Goal: Task Accomplishment & Management: Manage account settings

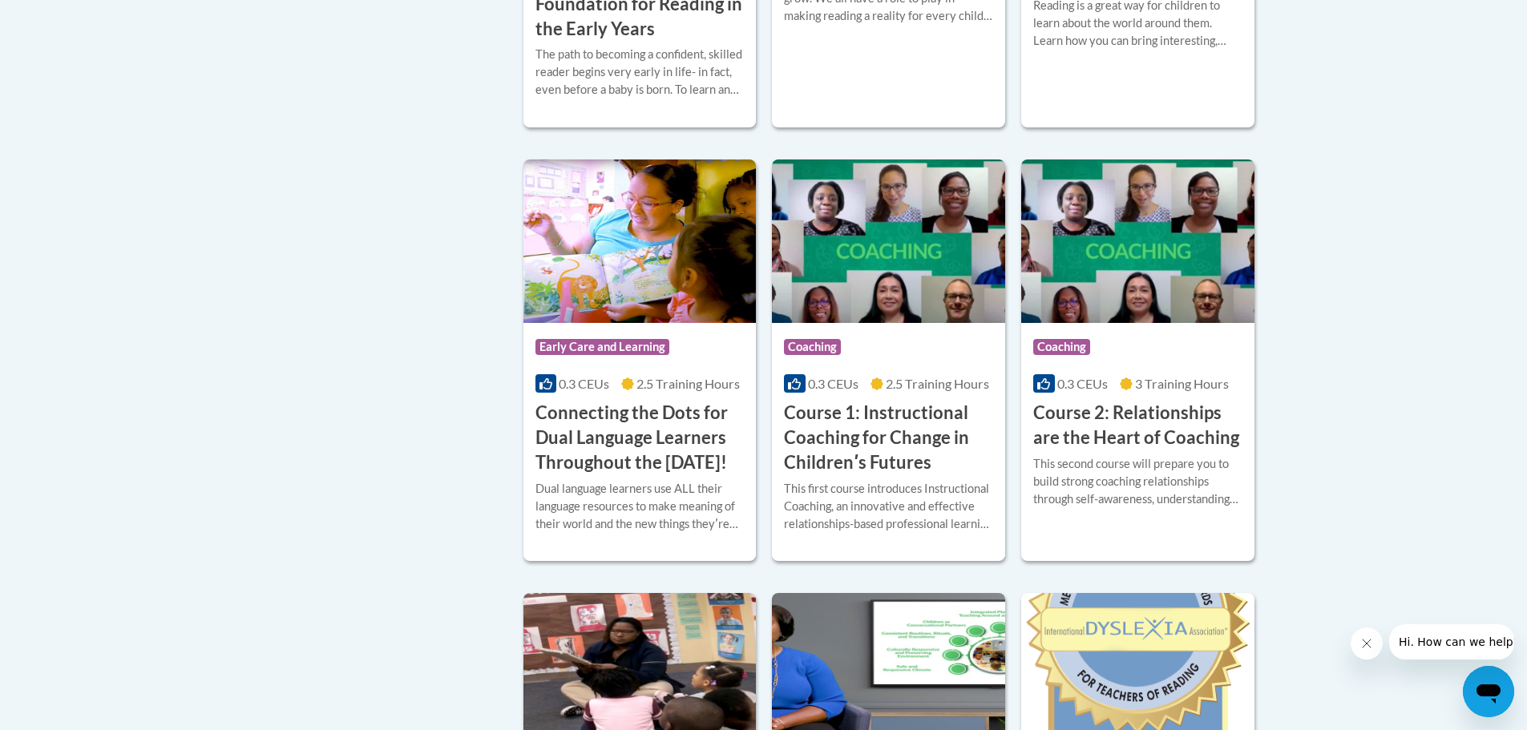
scroll to position [722, 0]
click at [604, 298] on img at bounding box center [639, 241] width 233 height 164
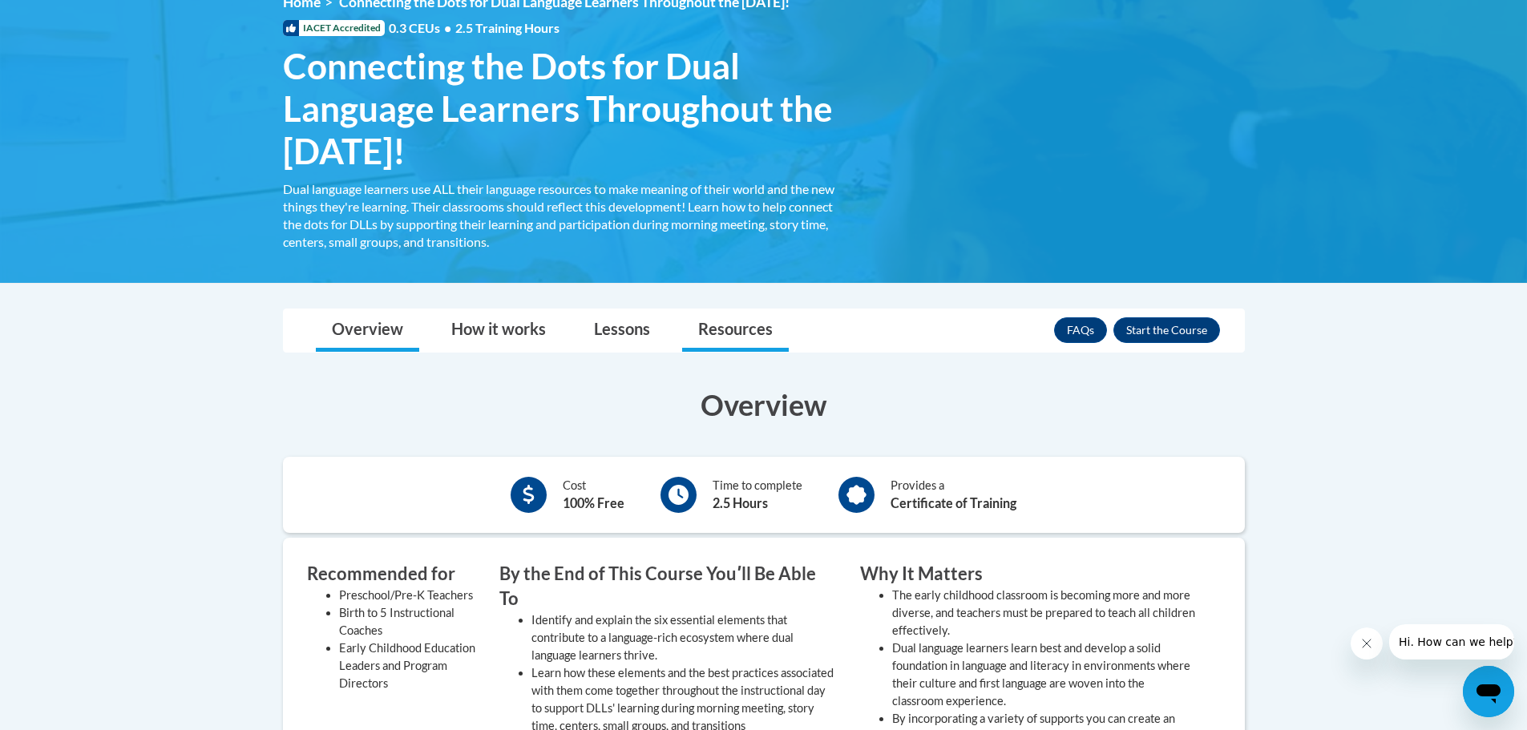
scroll to position [241, 0]
click at [1162, 327] on button "Enroll" at bounding box center [1167, 330] width 107 height 26
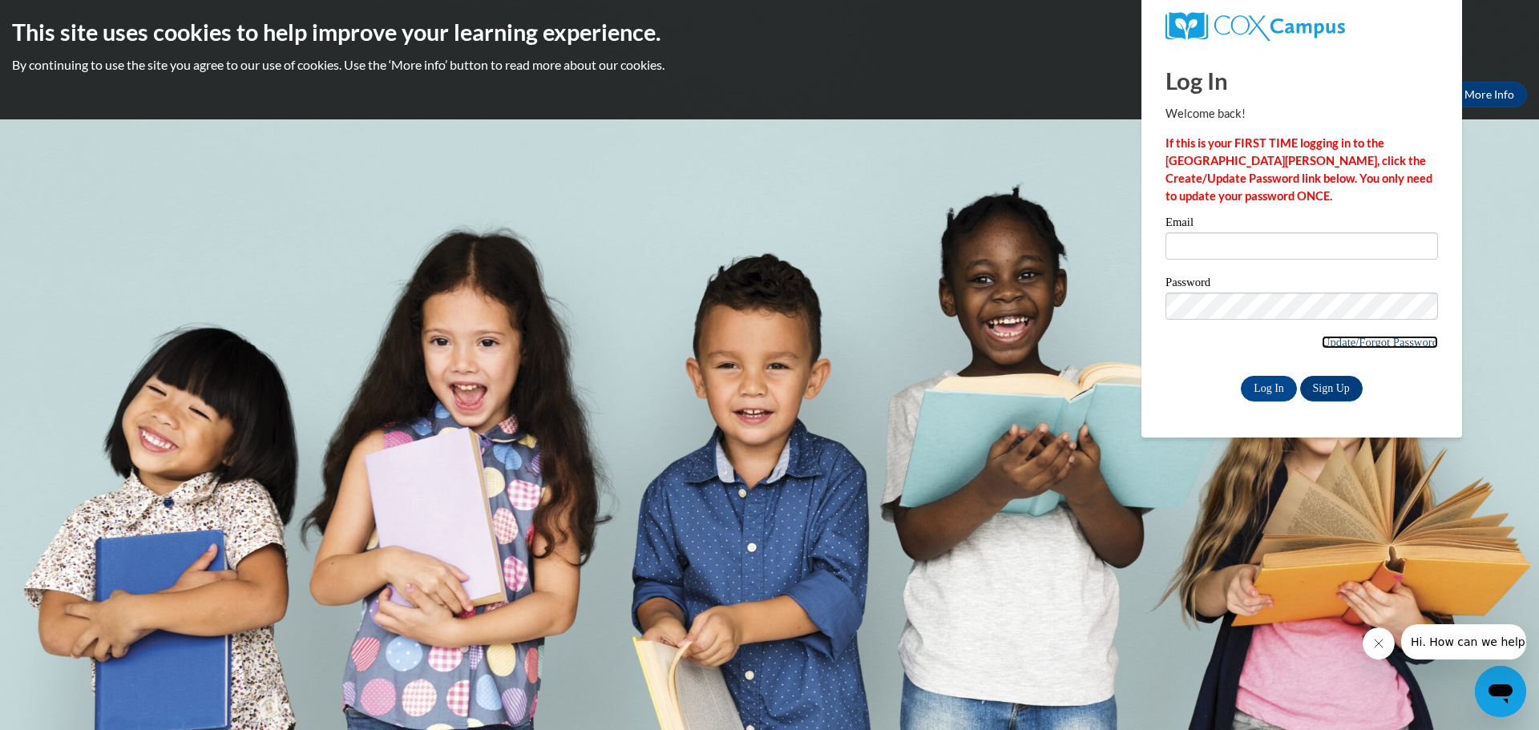
click at [1367, 338] on link "Update/Forgot Password" at bounding box center [1380, 342] width 116 height 13
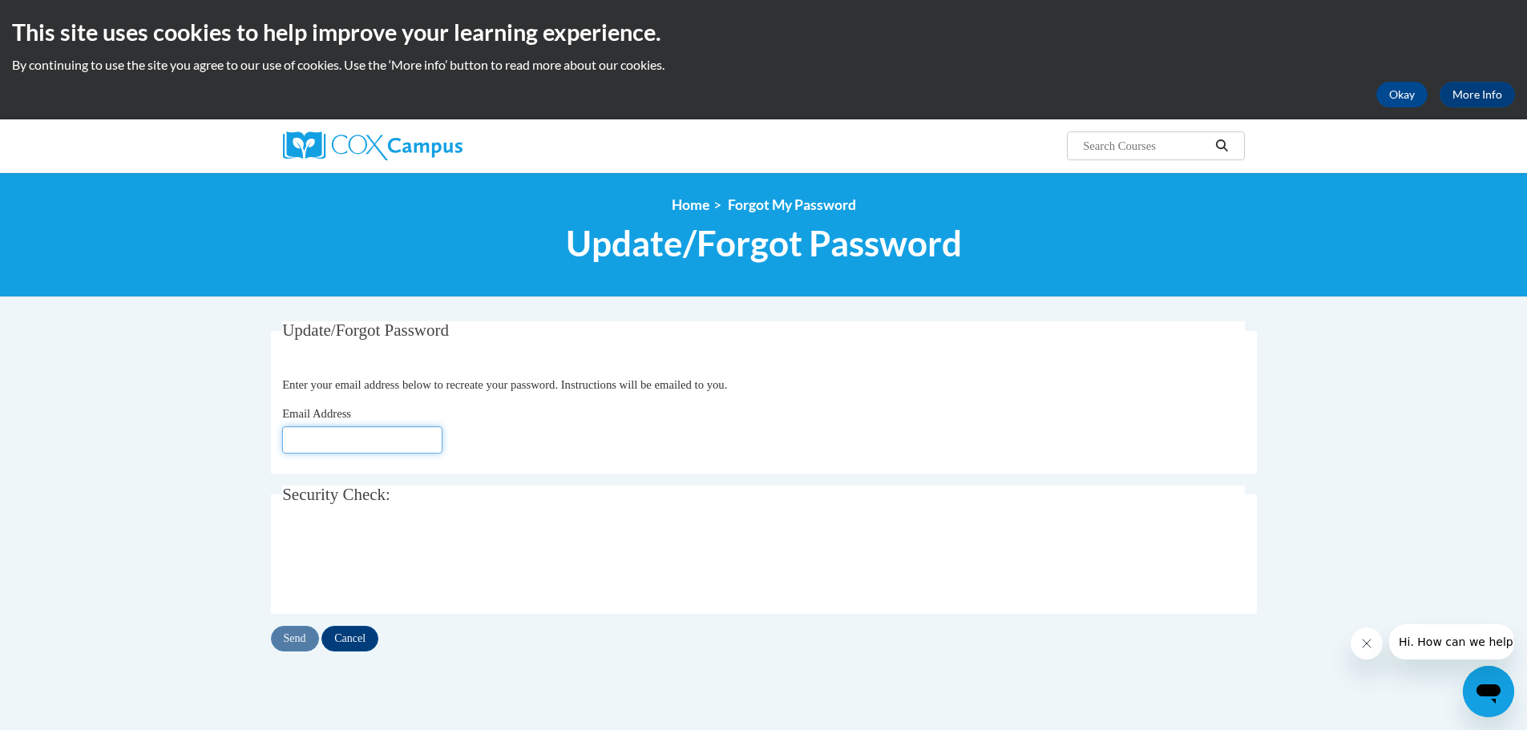
click at [310, 435] on input "Email Address" at bounding box center [362, 439] width 160 height 27
type input "[EMAIL_ADDRESS][DOMAIN_NAME]"
click at [288, 641] on input "Send" at bounding box center [295, 639] width 48 height 26
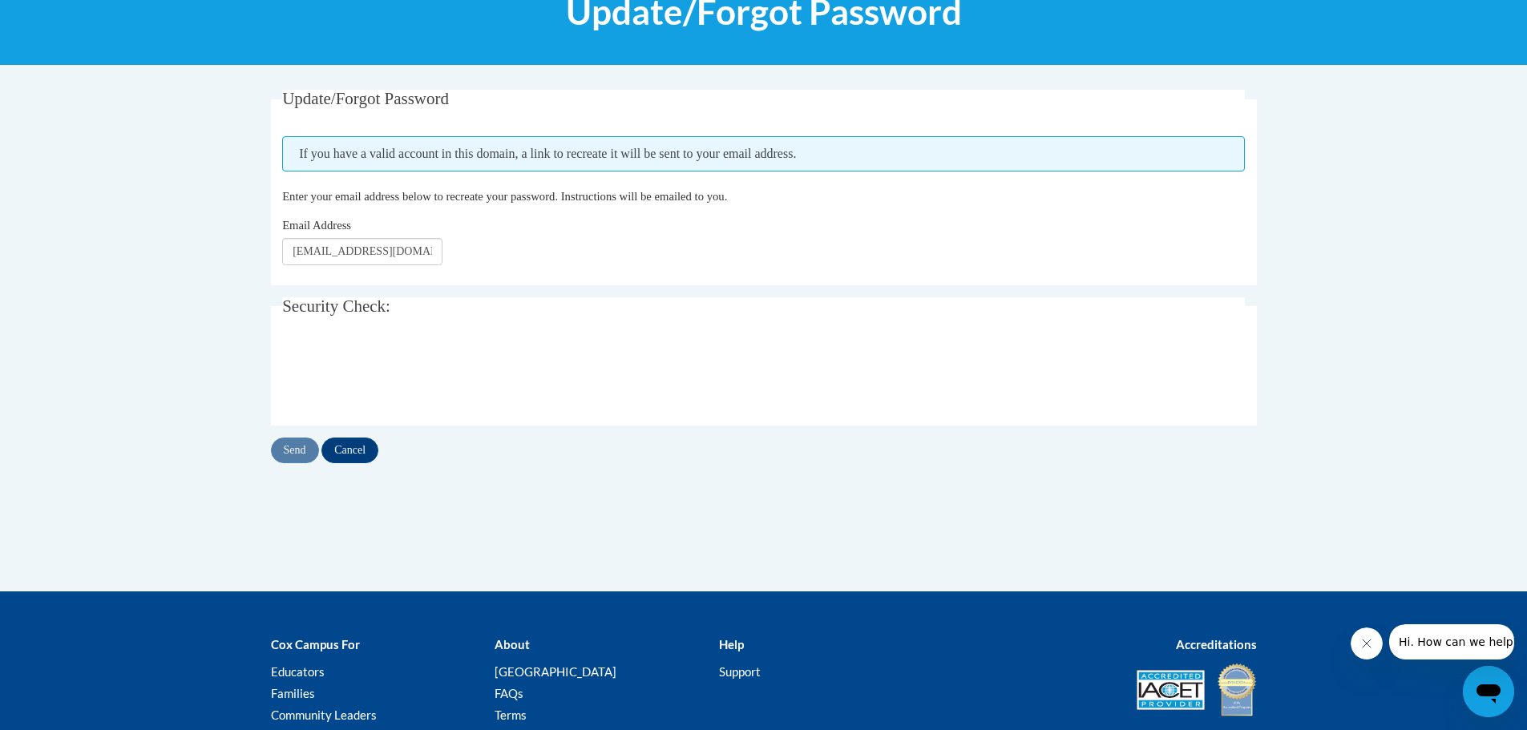
scroll to position [241, 0]
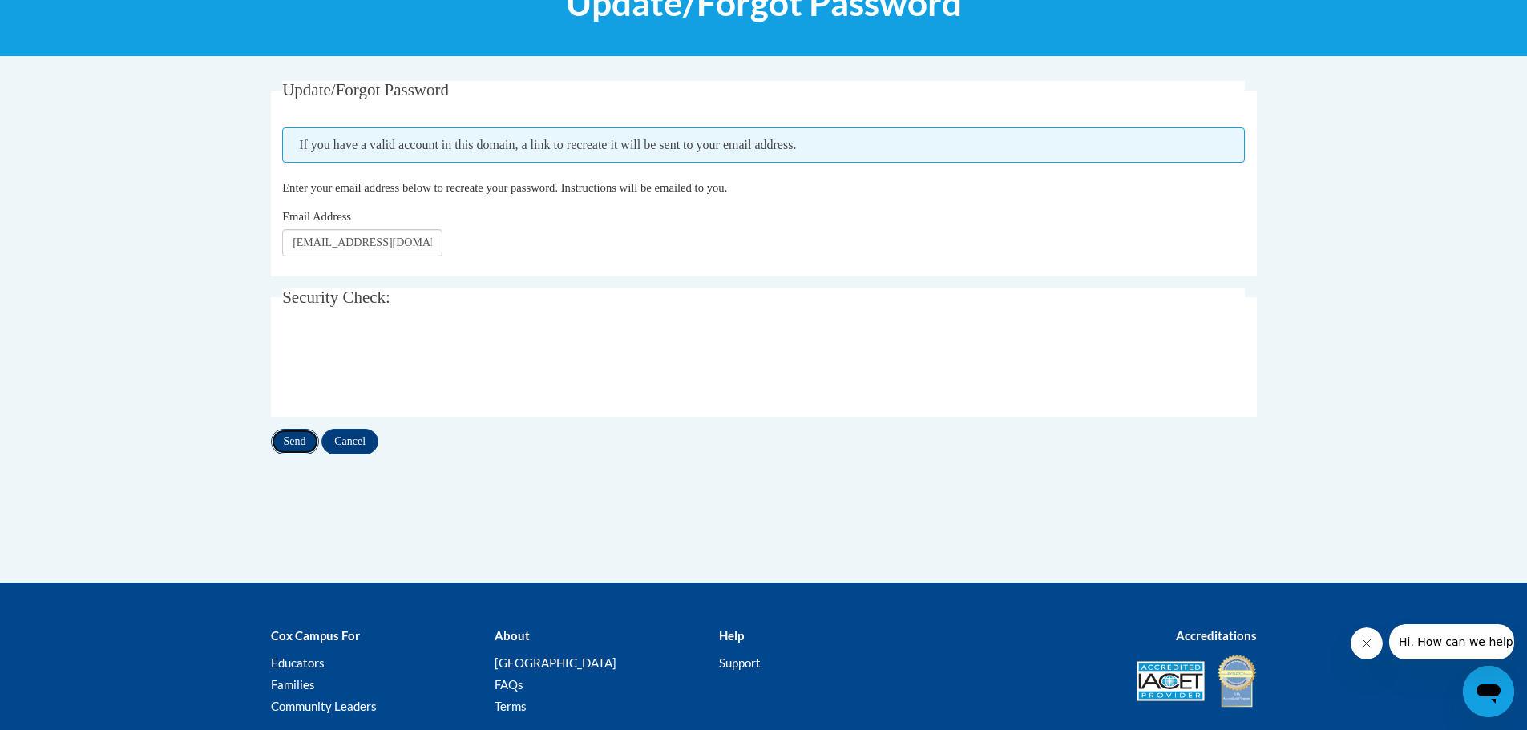
click at [294, 441] on input "Send" at bounding box center [295, 442] width 48 height 26
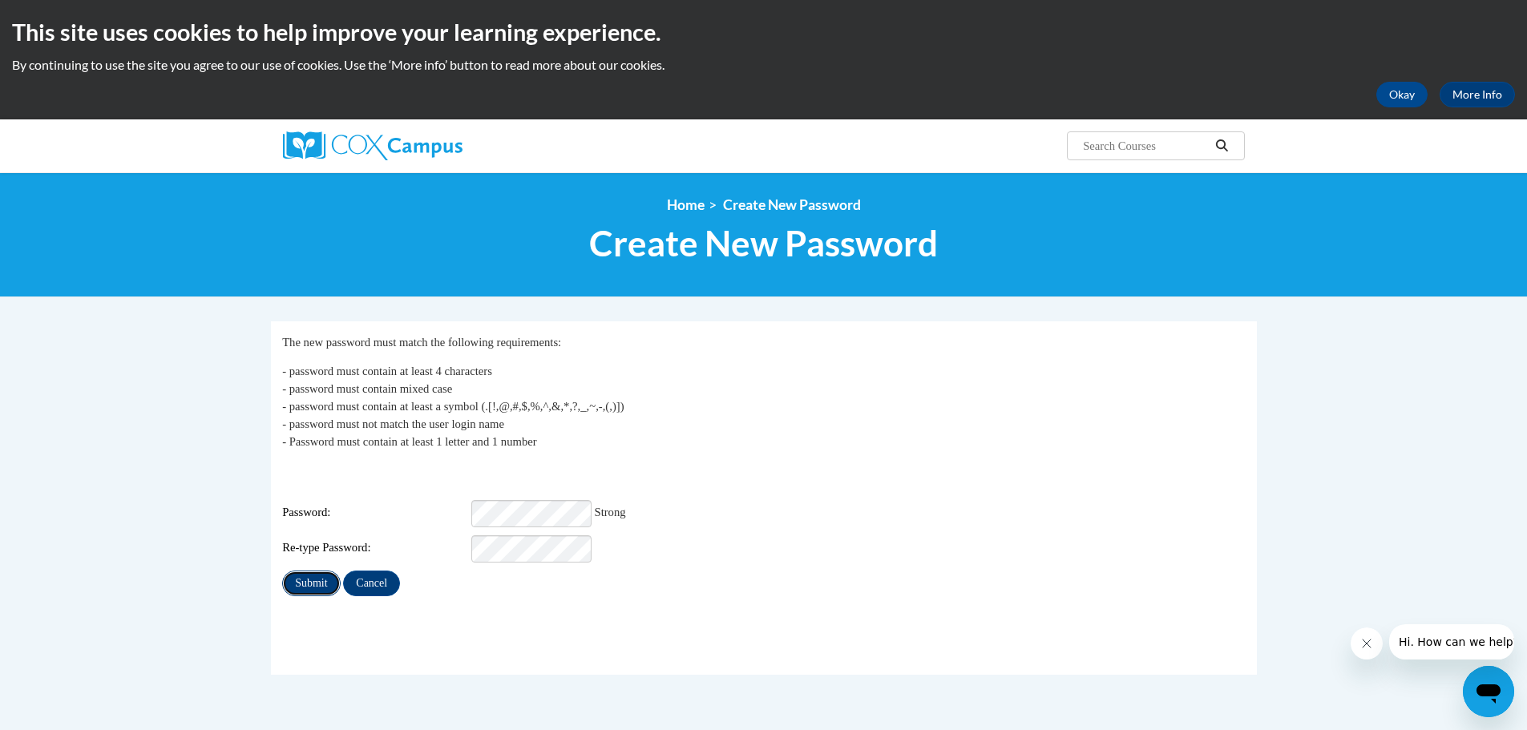
click at [309, 571] on input "Submit" at bounding box center [311, 584] width 58 height 26
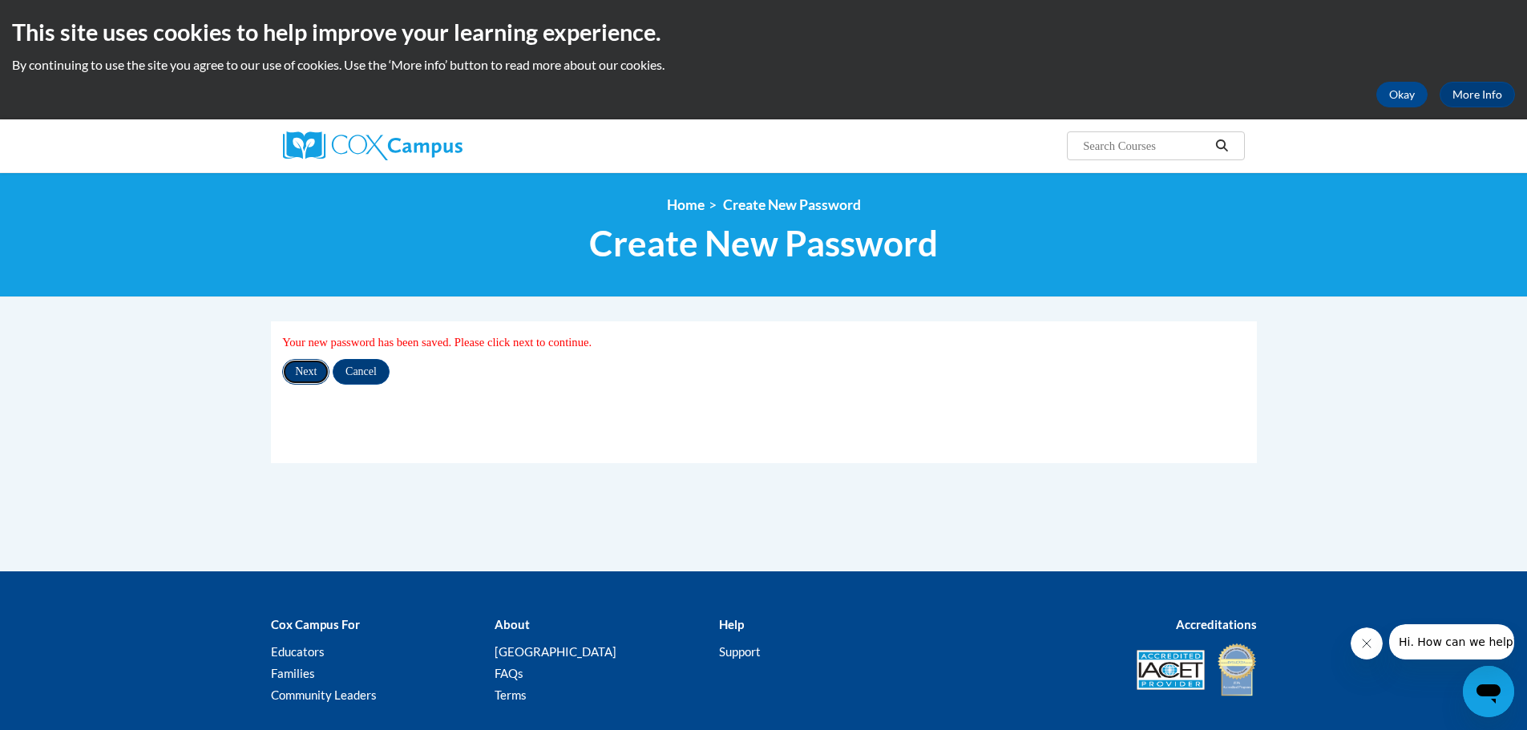
click at [305, 375] on input "Next" at bounding box center [305, 372] width 47 height 26
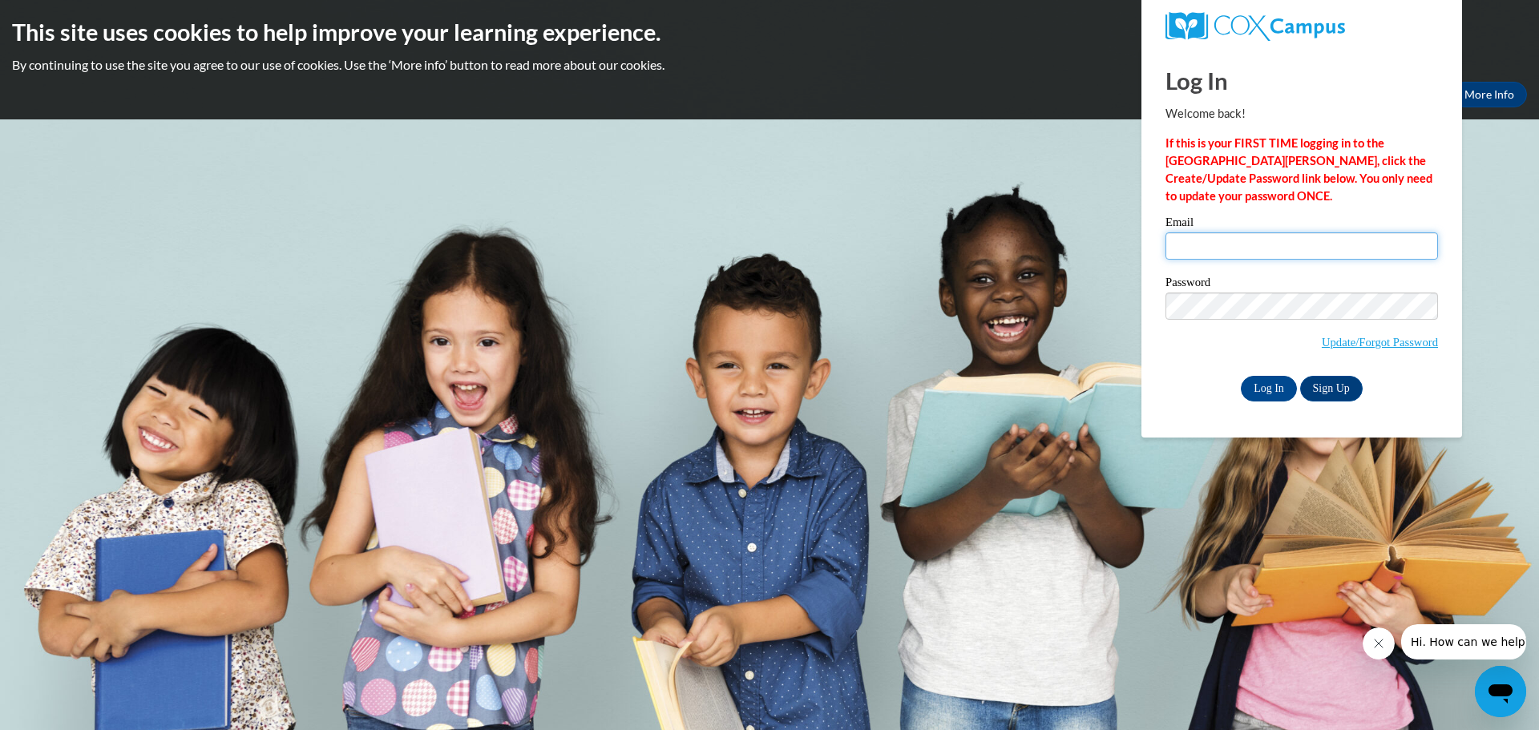
click at [1190, 246] on input "Email" at bounding box center [1302, 245] width 273 height 27
type input "olujoke.adesina@bostonabcd.org"
click at [1284, 388] on input "Log In" at bounding box center [1269, 389] width 56 height 26
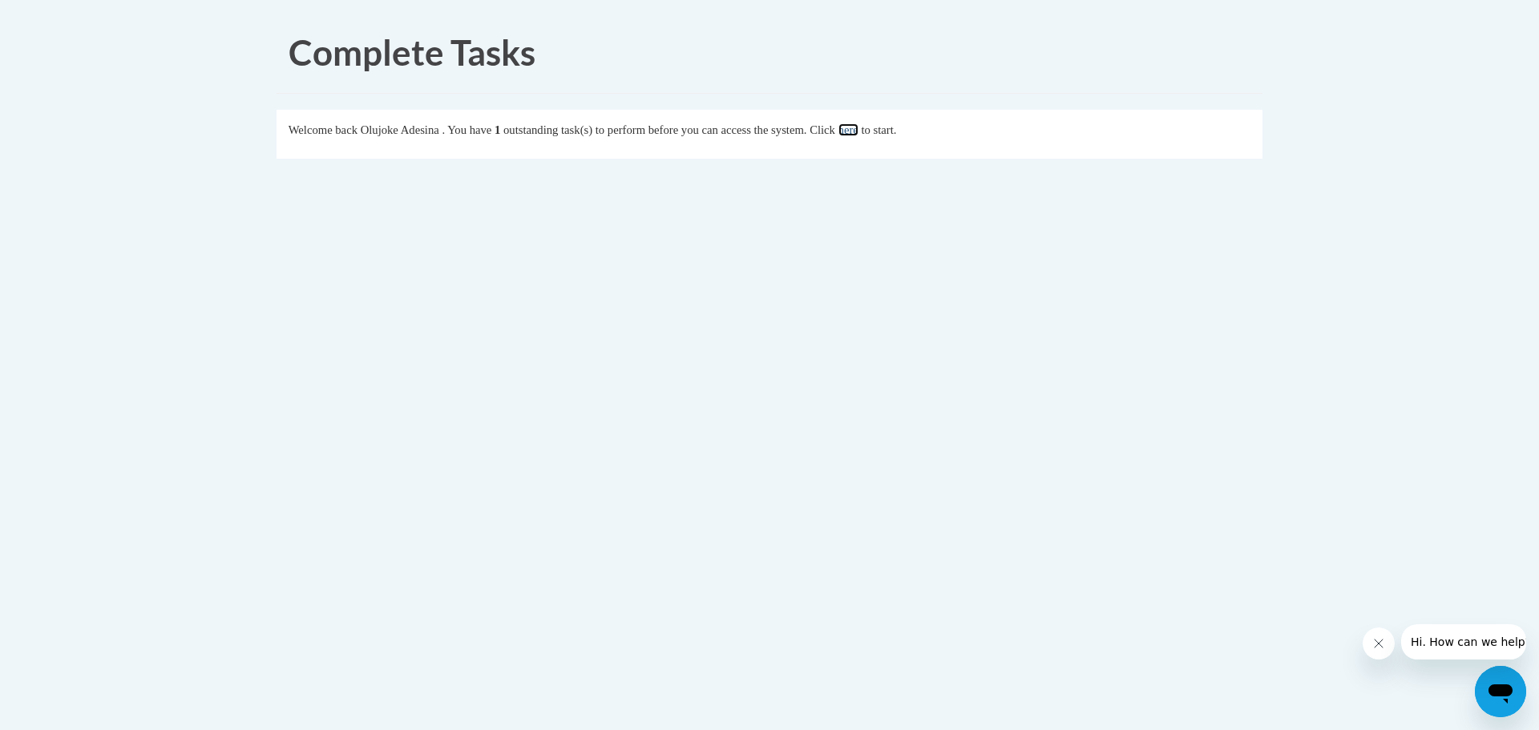
click at [859, 132] on link "here" at bounding box center [849, 129] width 20 height 13
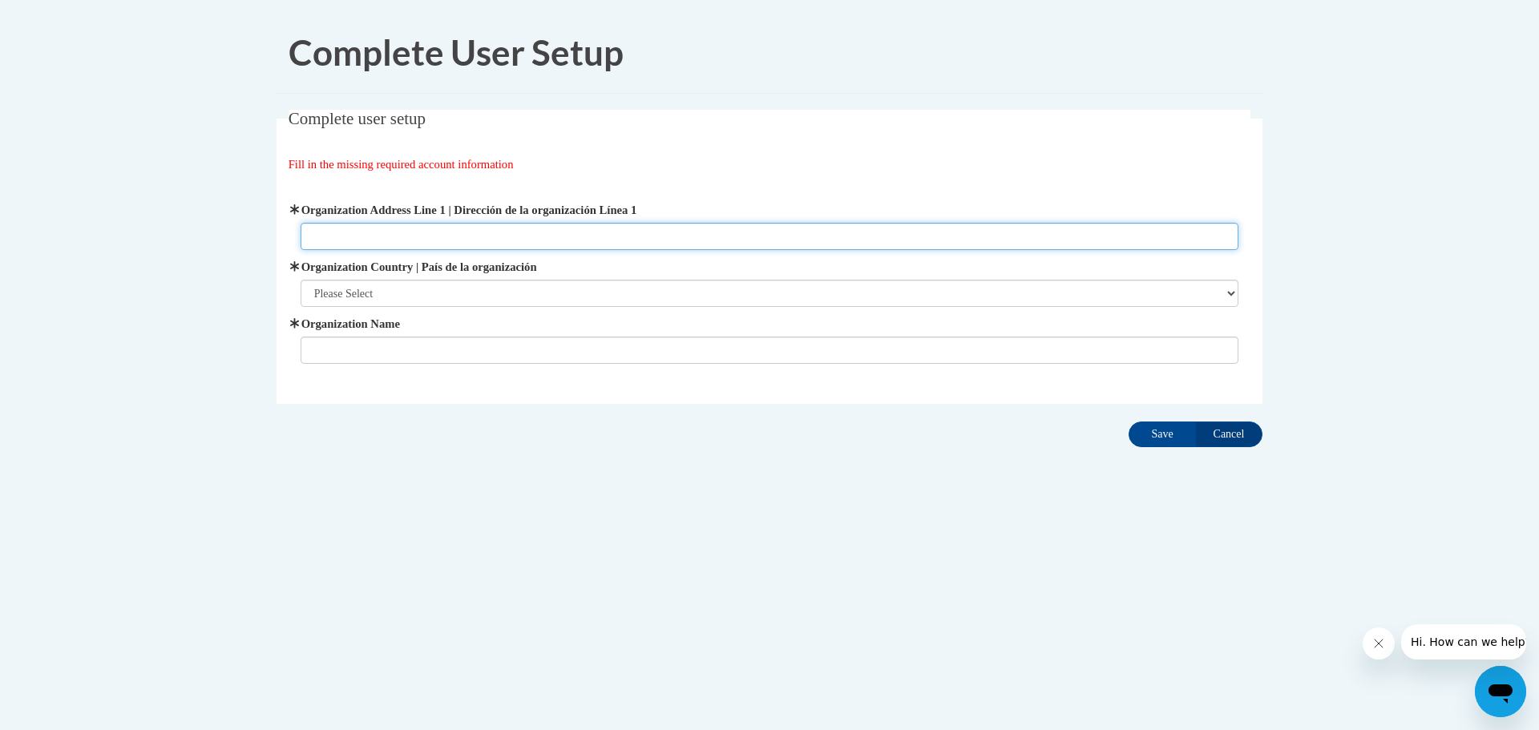
click at [329, 236] on input "Organization Address Line 1 | Dirección de la organización Línea 1" at bounding box center [770, 236] width 939 height 27
click at [470, 238] on input "198 Geneva Ave. Dorchester MA02121" at bounding box center [770, 236] width 939 height 27
type input "[STREET_ADDRESS] [GEOGRAPHIC_DATA]"
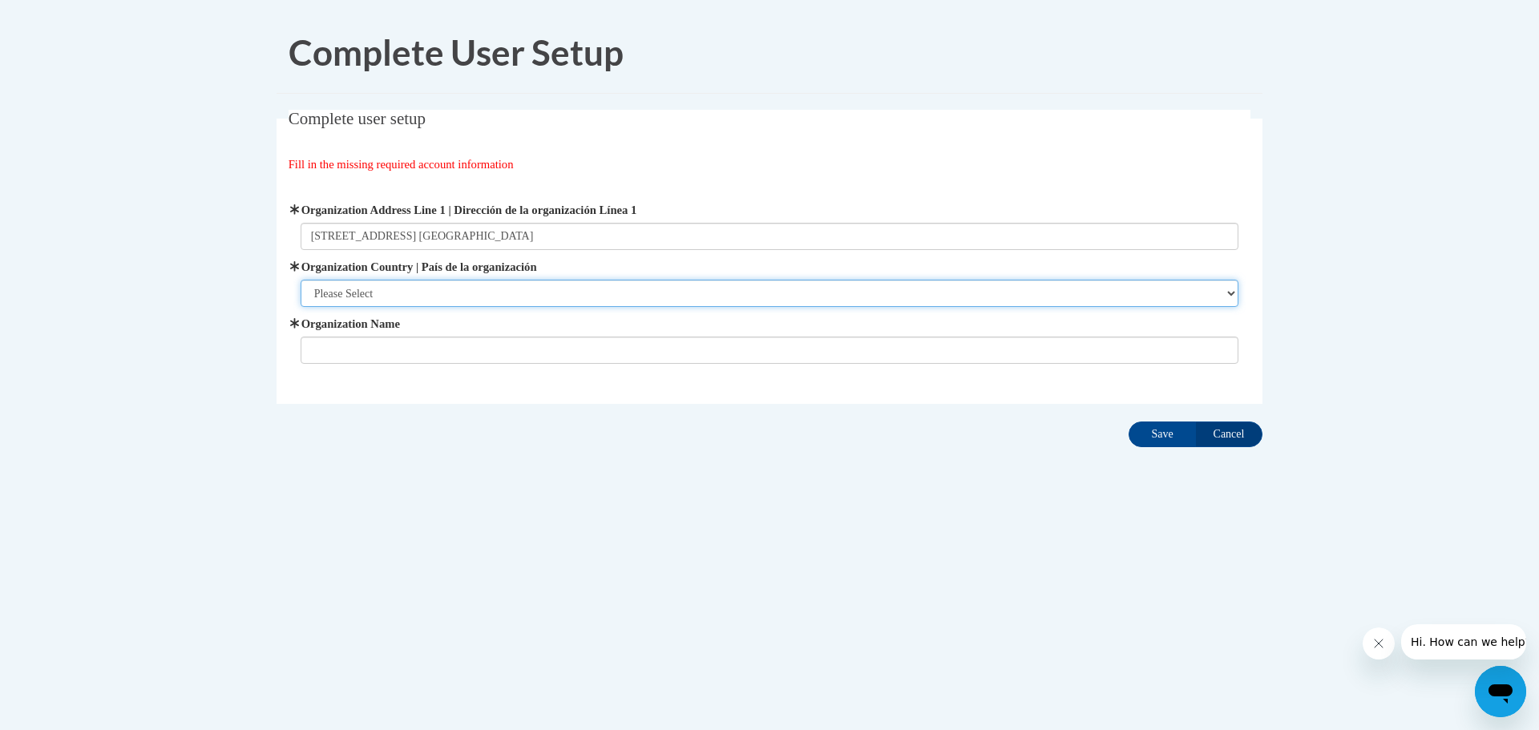
click at [1231, 292] on select "Please Select United States | Estados Unidos Outside of the United States | Fue…" at bounding box center [770, 293] width 939 height 27
select select "ad49bcad-a171-4b2e-b99c-48b446064914"
click at [301, 280] on select "Please Select United States | Estados Unidos Outside of the United States | Fue…" at bounding box center [770, 293] width 939 height 27
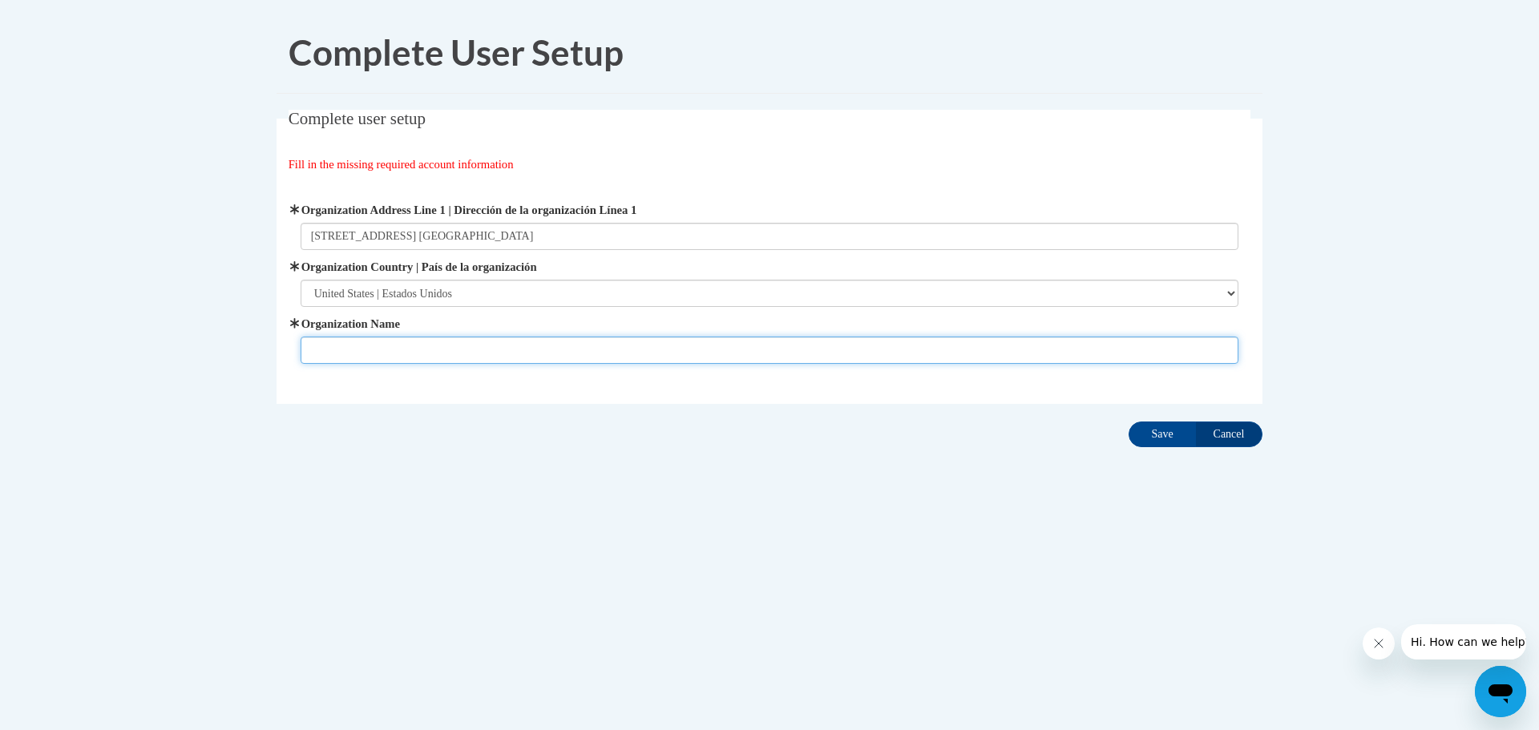
click at [343, 351] on input "Organization Name" at bounding box center [770, 350] width 939 height 27
type input "ABCD Head Start"
click at [1167, 431] on input "Save" at bounding box center [1162, 435] width 67 height 26
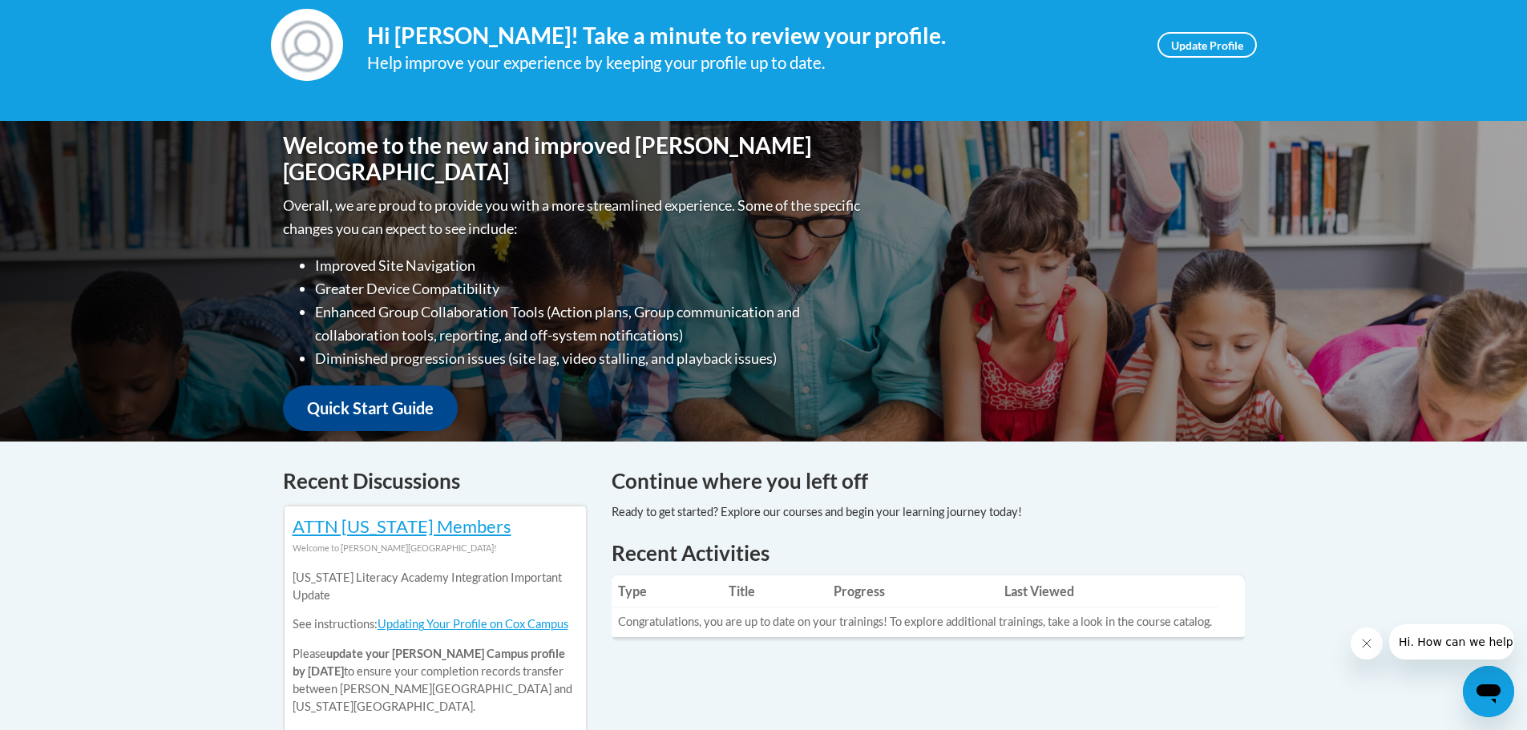
scroll to position [160, 0]
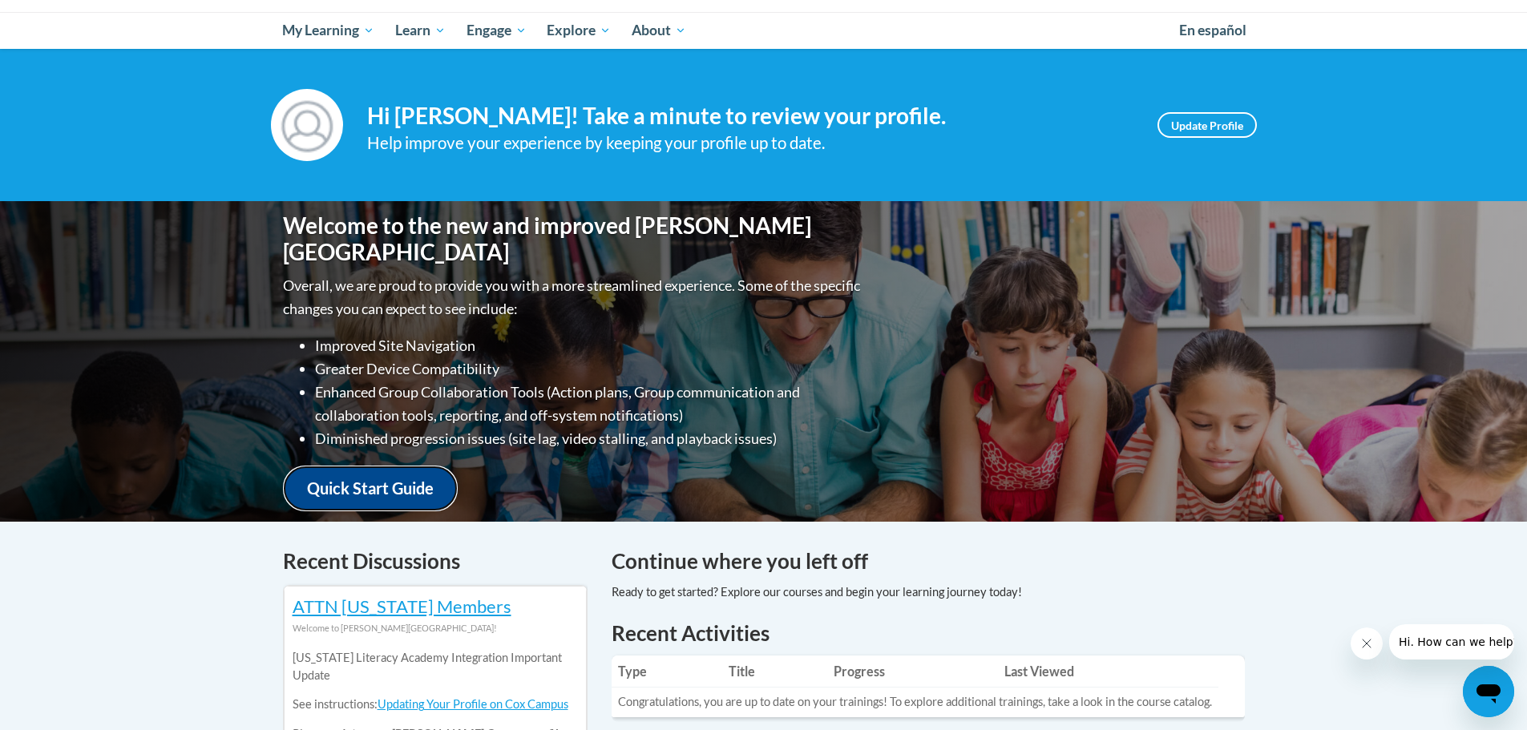
click at [370, 473] on link "Quick Start Guide" at bounding box center [370, 489] width 175 height 46
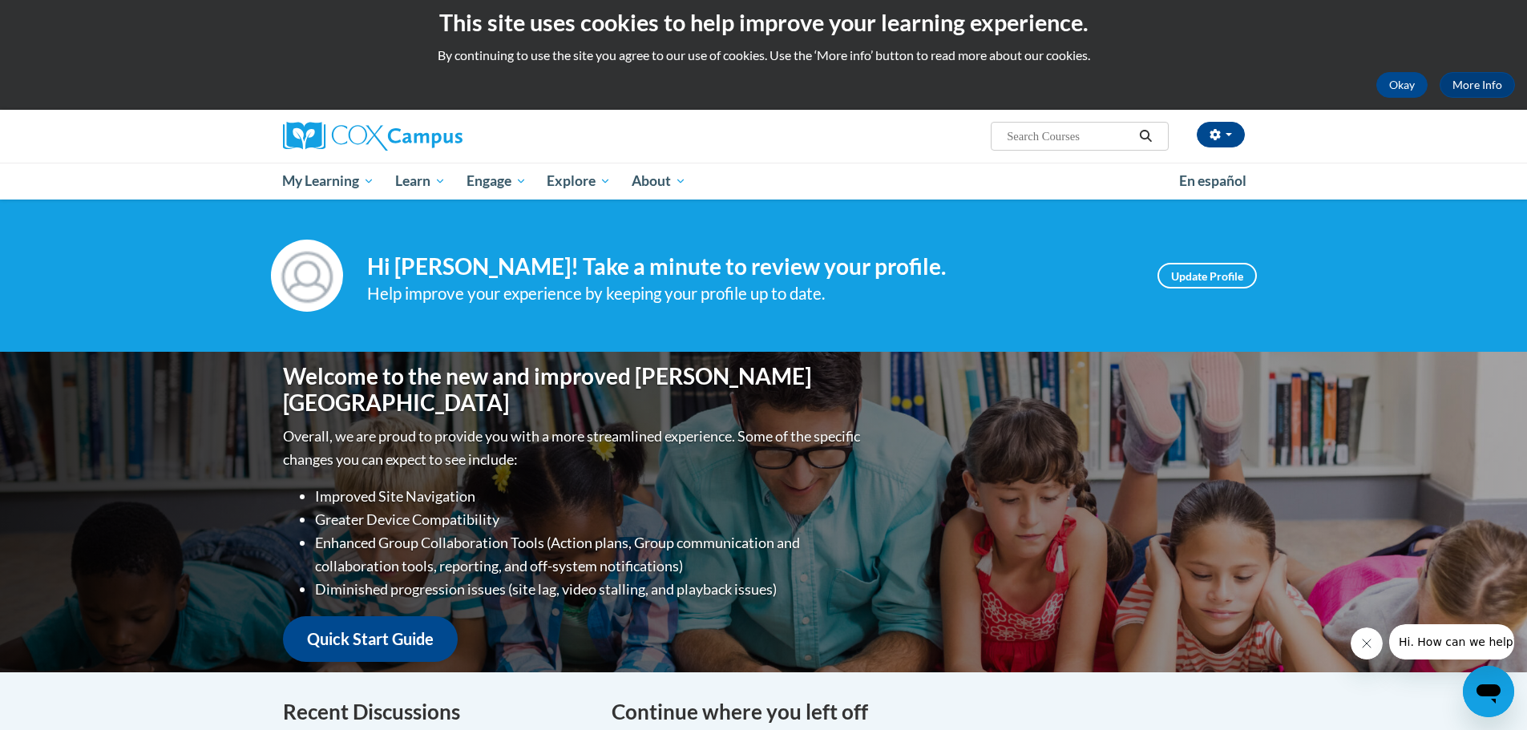
scroll to position [0, 0]
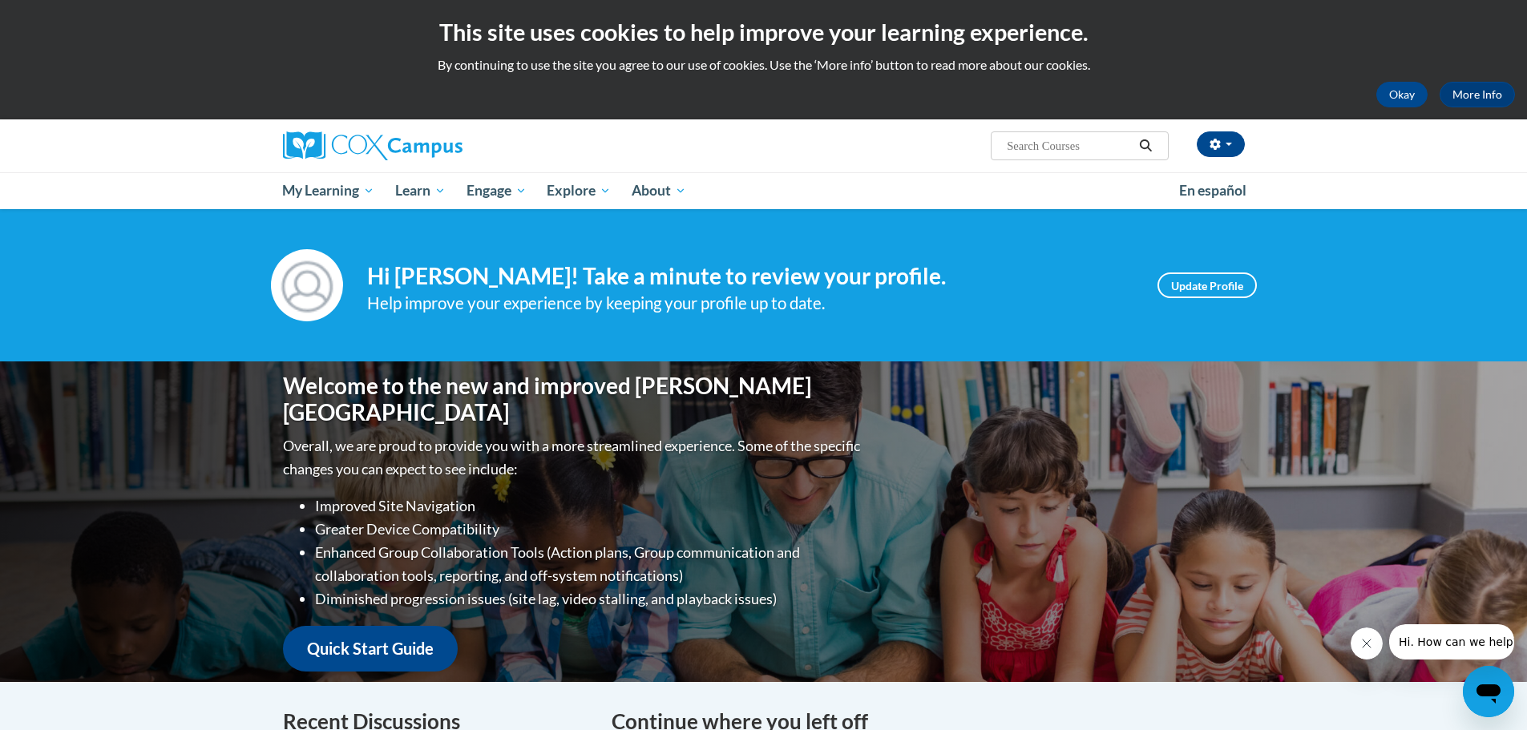
click at [1083, 143] on input "Search..." at bounding box center [1069, 145] width 128 height 19
paste input "Connecting the Dots for Dual Language Learners Throughout the [DATE]"
type input "Connecting the Dots for Dual Language Learners Throughout the [DATE]"
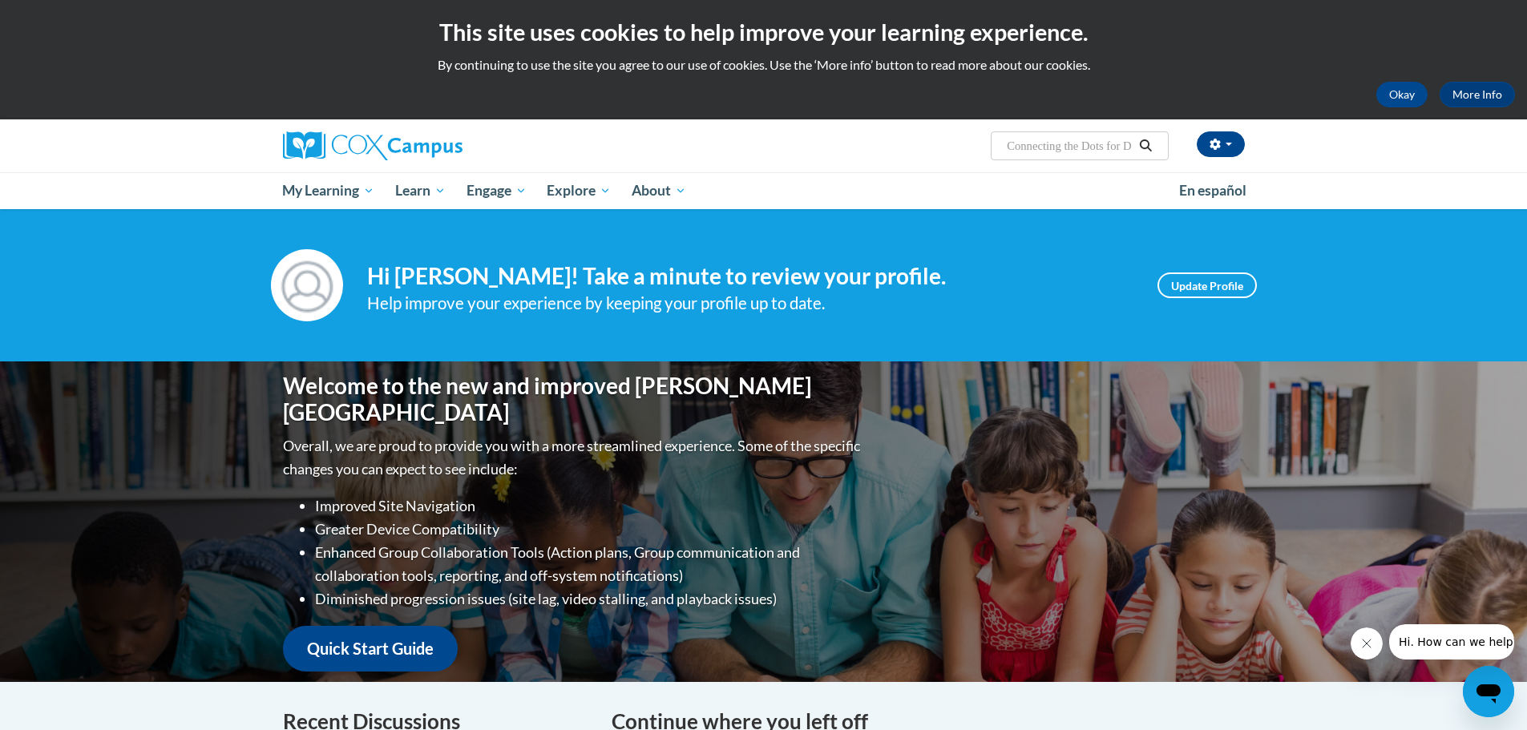
click at [1144, 143] on icon "Search" at bounding box center [1145, 145] width 14 height 12
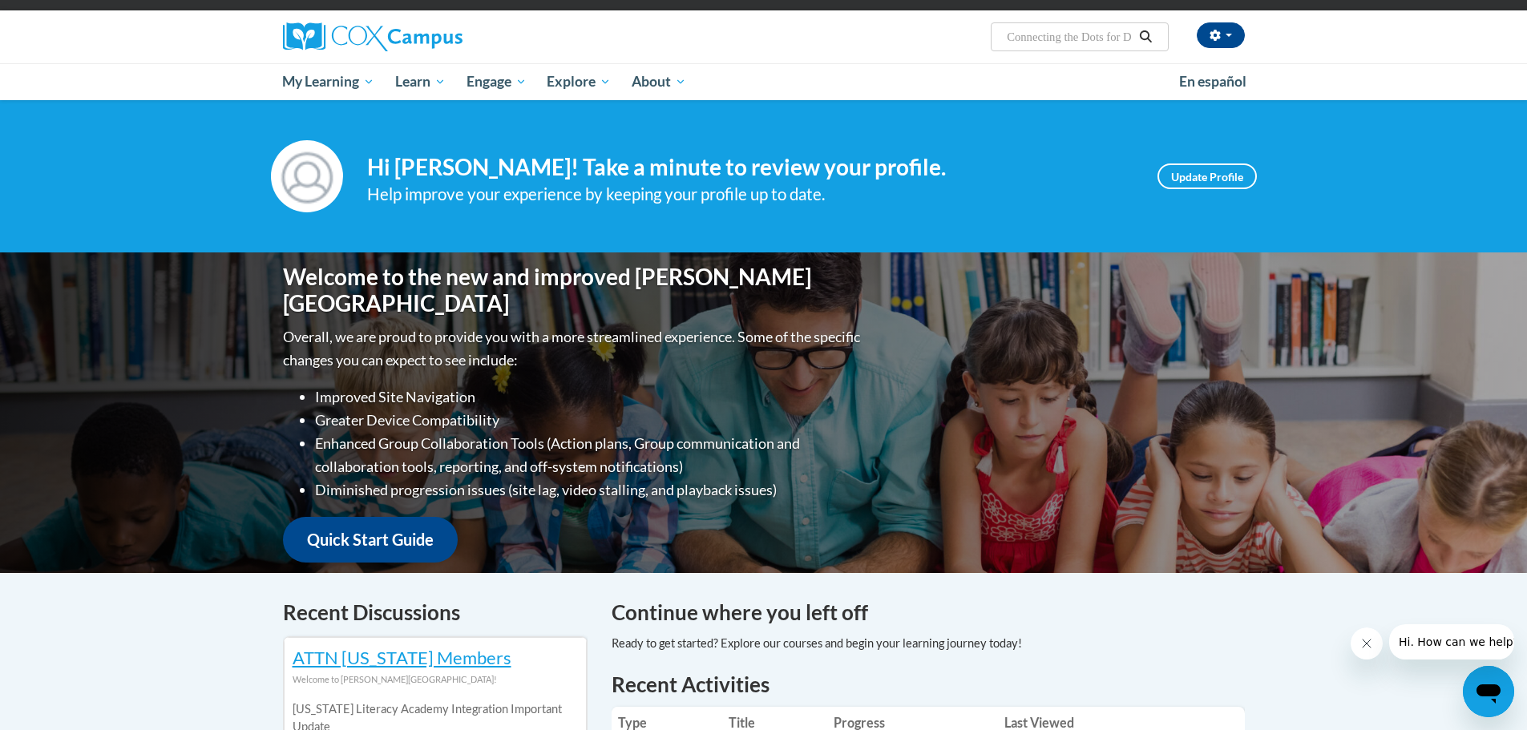
scroll to position [80, 0]
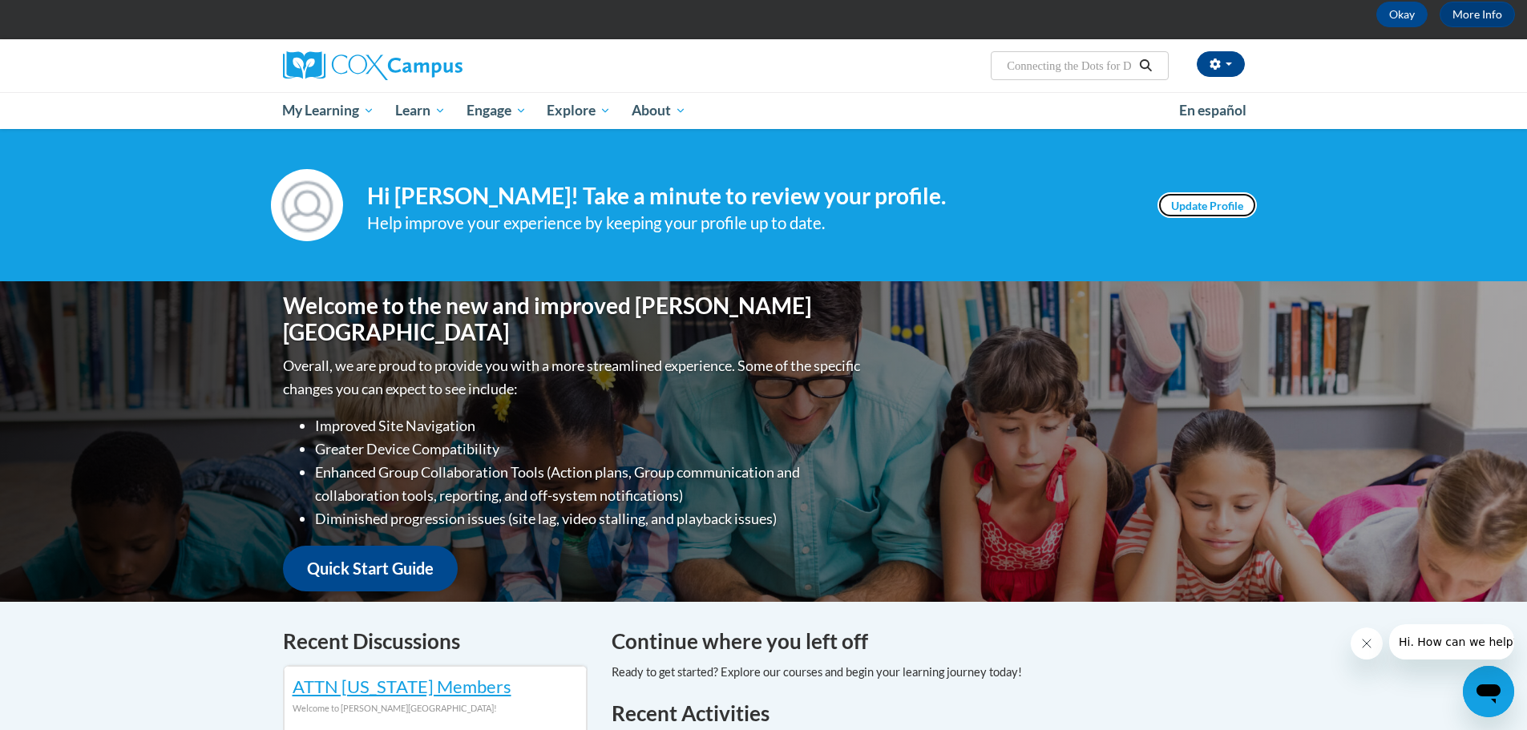
click at [1211, 205] on link "Update Profile" at bounding box center [1207, 205] width 99 height 26
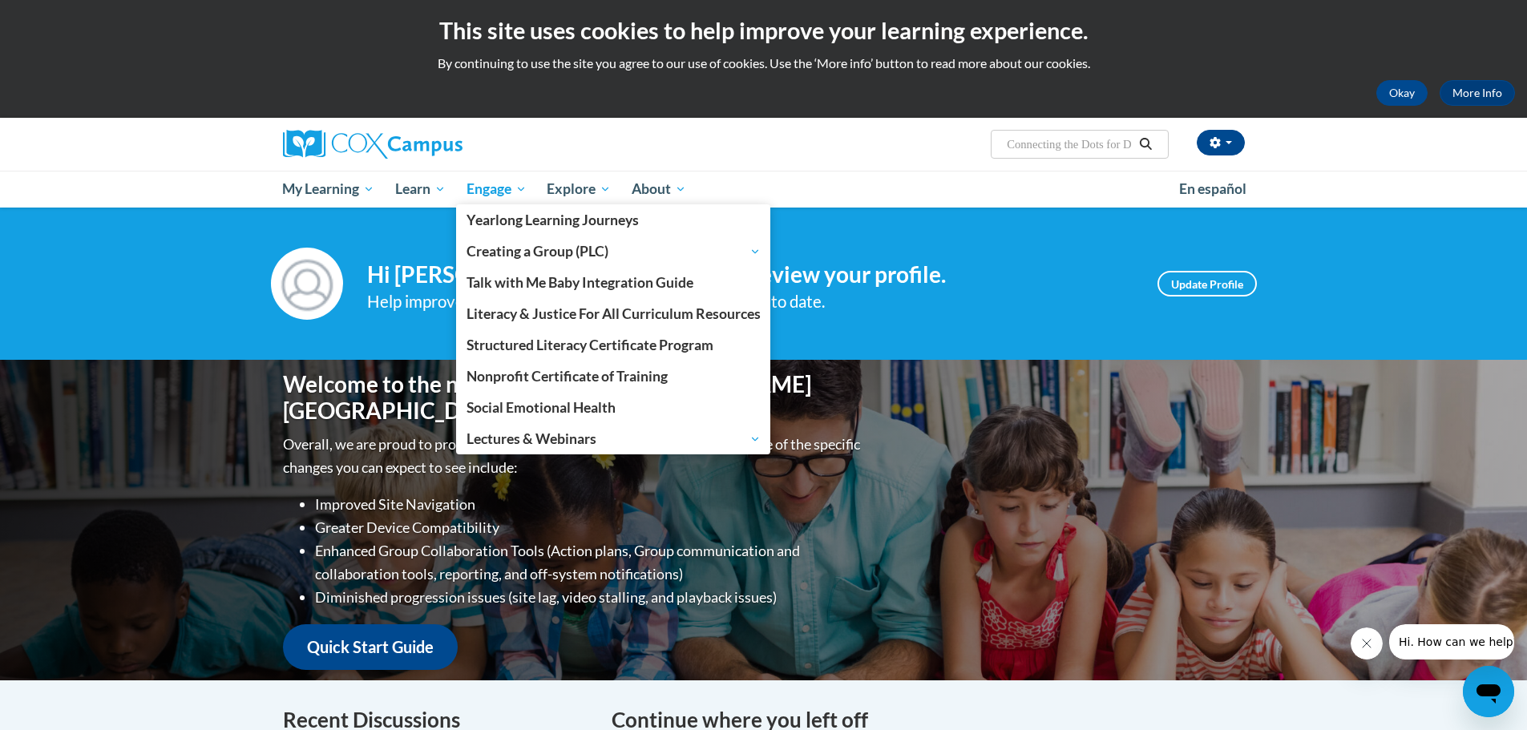
scroll to position [0, 0]
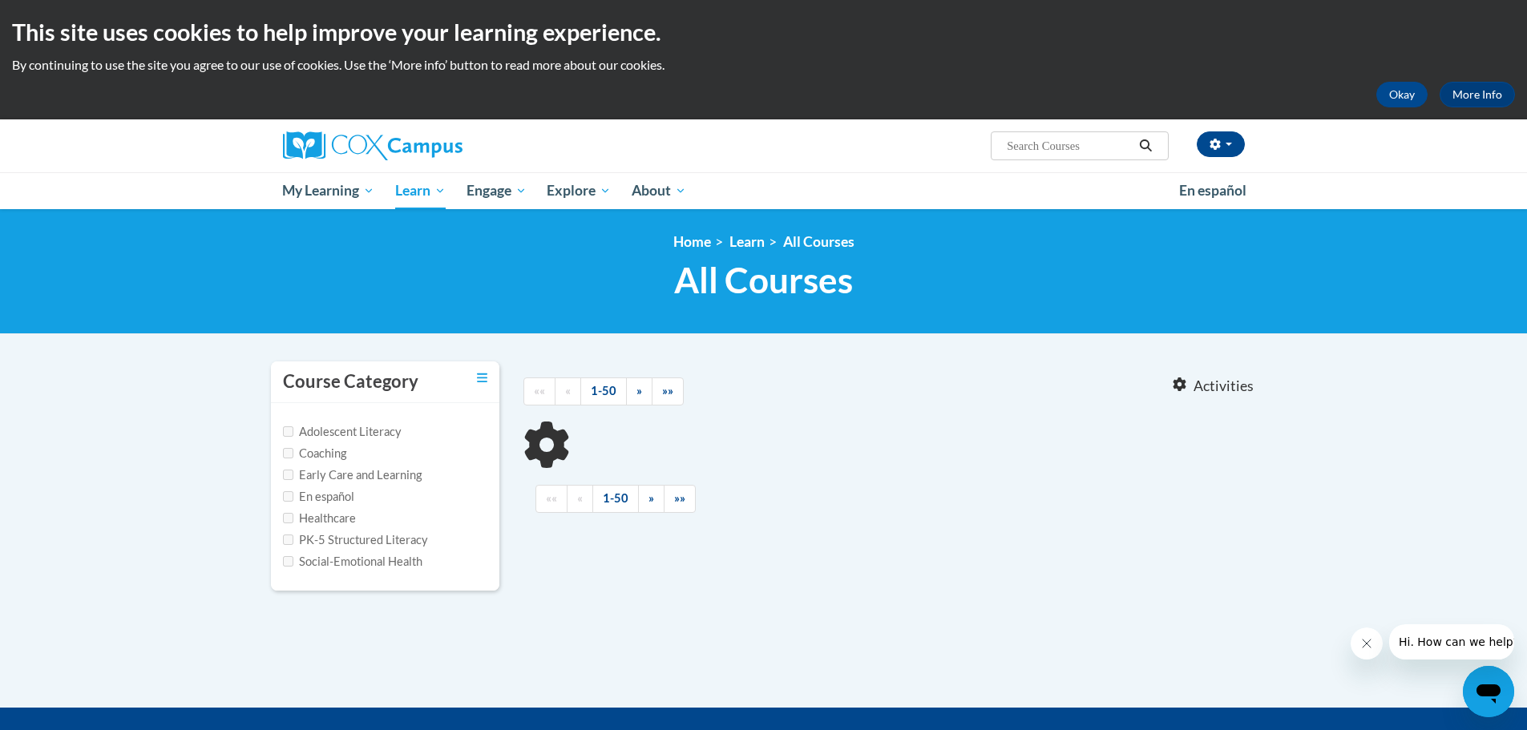
type input "Connecting the Dots for Dual Language Learners Throughout the Preschool Day"
click at [479, 375] on icon "Toggle collapse" at bounding box center [482, 378] width 10 height 12
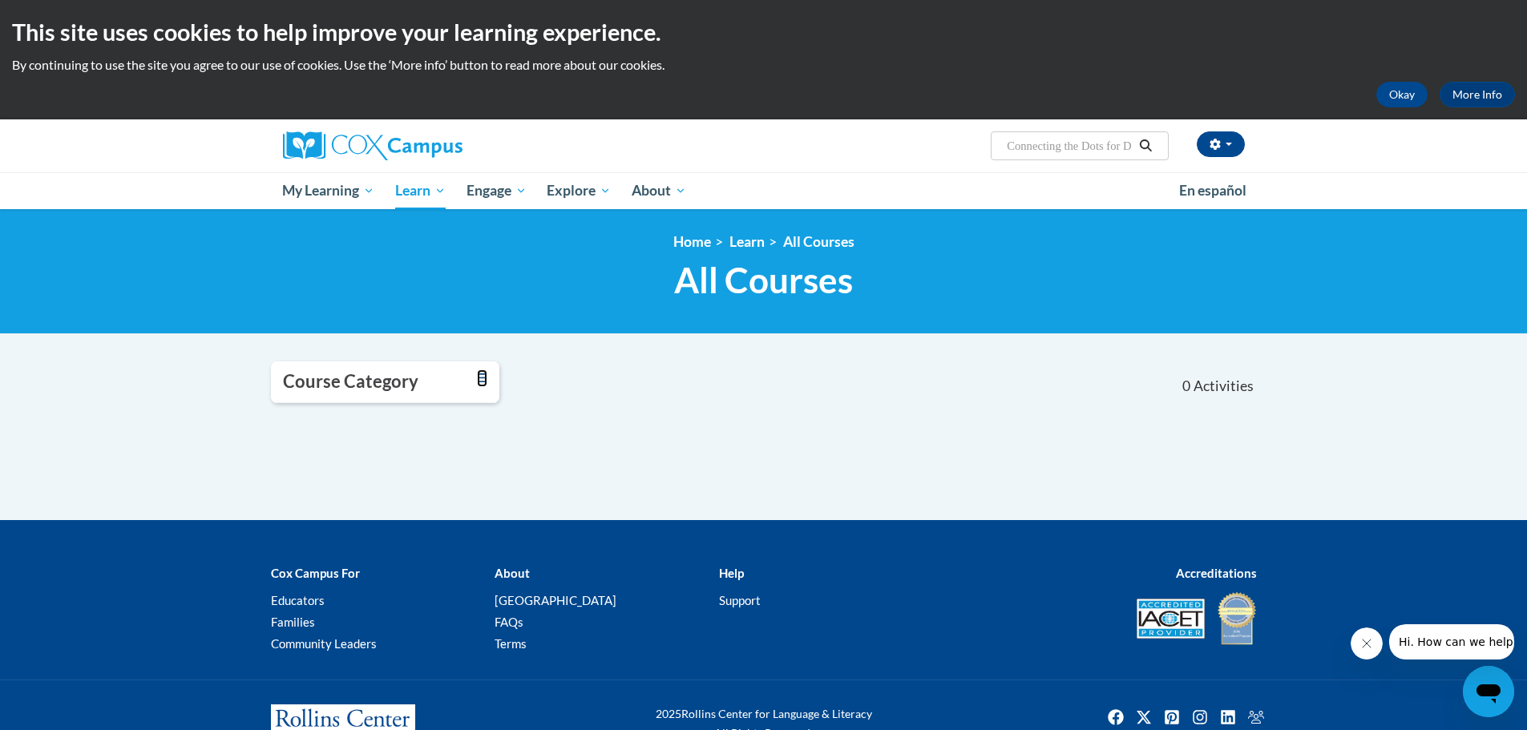
click at [479, 375] on icon "Toggle collapse" at bounding box center [482, 378] width 10 height 12
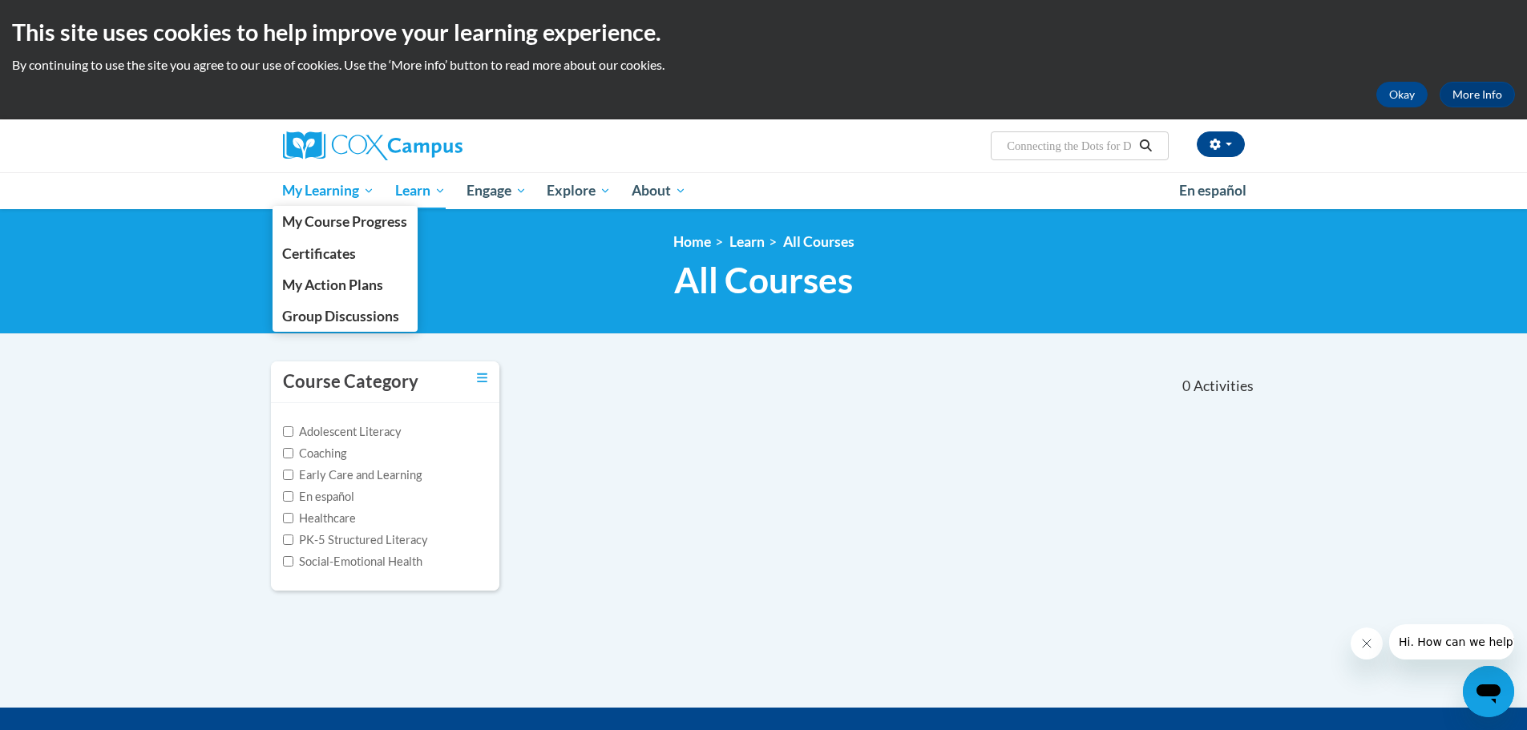
click at [326, 193] on span "My Learning" at bounding box center [328, 190] width 92 height 19
